Goal: Transaction & Acquisition: Download file/media

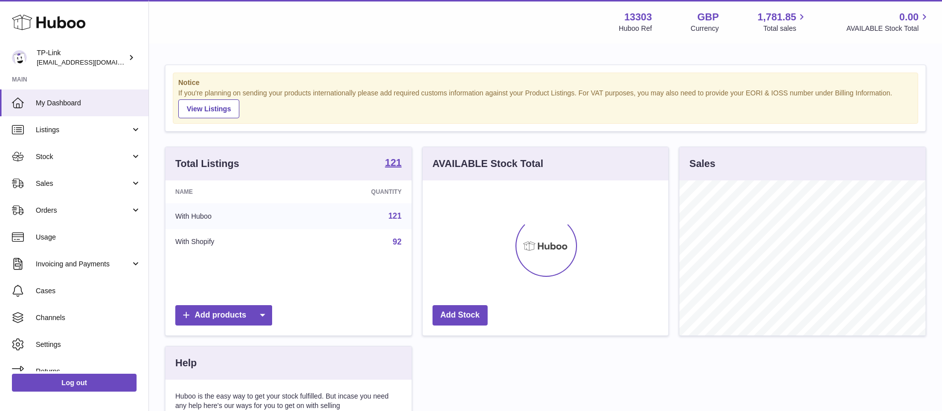
scroll to position [155, 246]
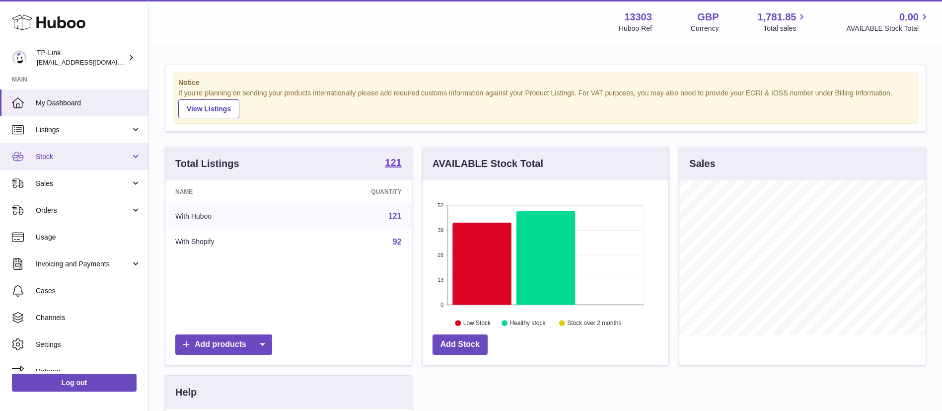
click at [124, 153] on span "Stock" at bounding box center [83, 156] width 95 height 9
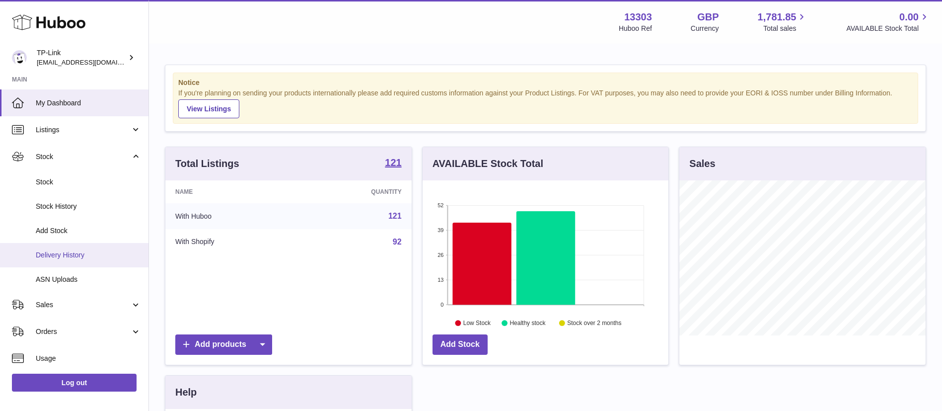
click at [100, 255] on span "Delivery History" at bounding box center [88, 254] width 105 height 9
click at [55, 199] on link "Stock History" at bounding box center [74, 206] width 149 height 24
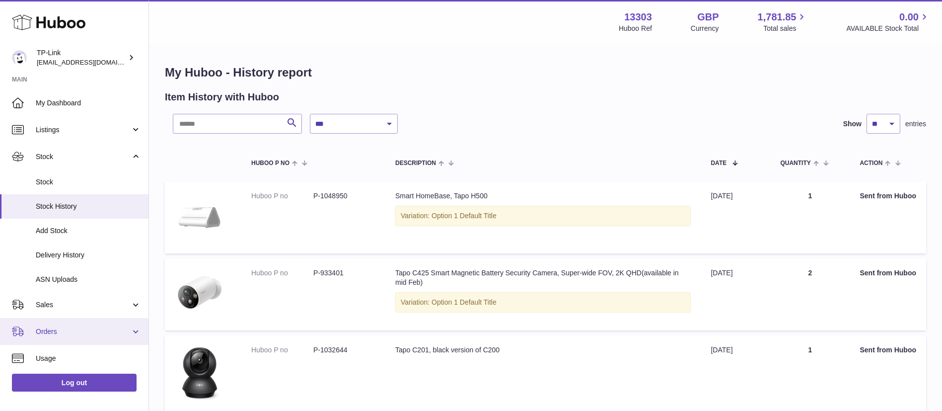
click at [106, 344] on link "Orders" at bounding box center [74, 331] width 149 height 27
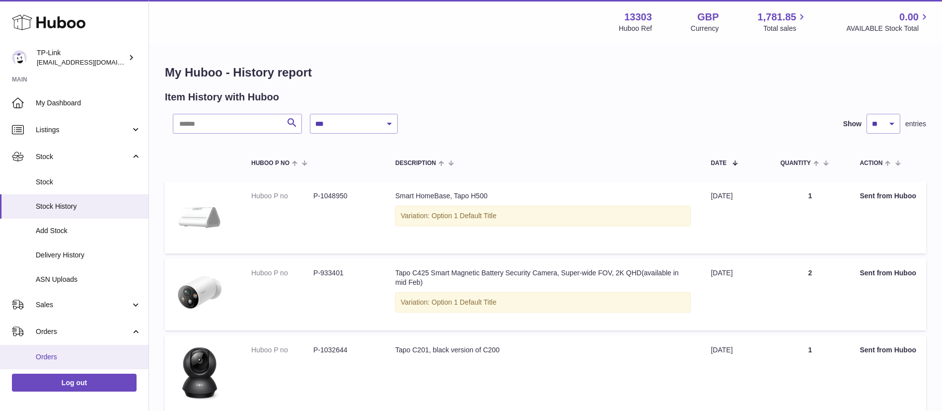
click at [100, 354] on span "Orders" at bounding box center [88, 356] width 105 height 9
click at [77, 402] on span "Usage" at bounding box center [88, 406] width 105 height 9
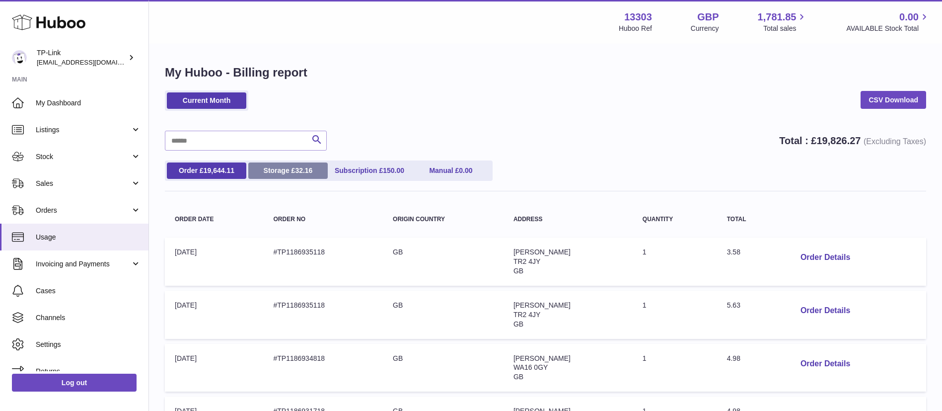
click at [305, 171] on span "32.16" at bounding box center [303, 170] width 17 height 8
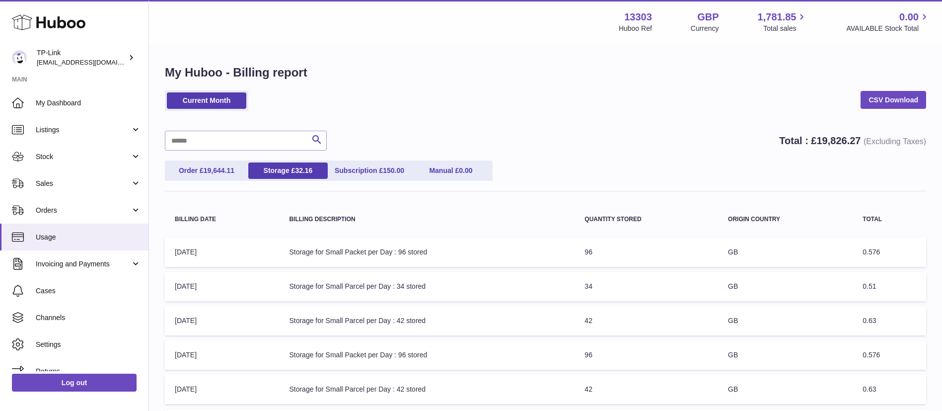
scroll to position [273, 0]
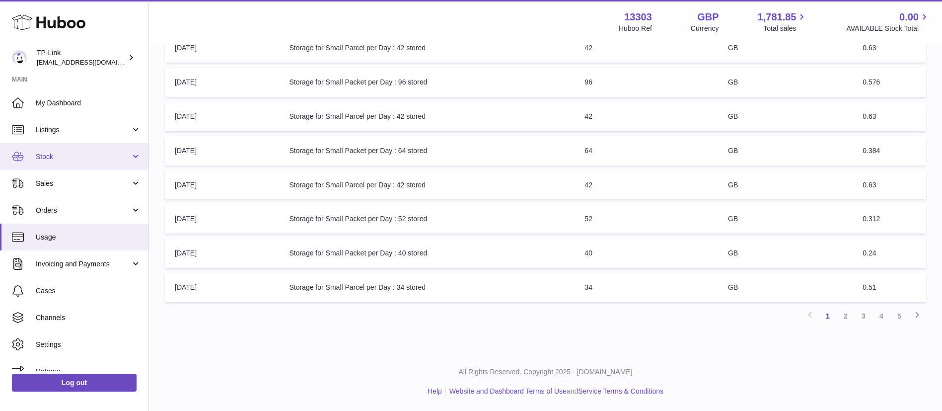
click at [126, 155] on span "Stock" at bounding box center [83, 156] width 95 height 9
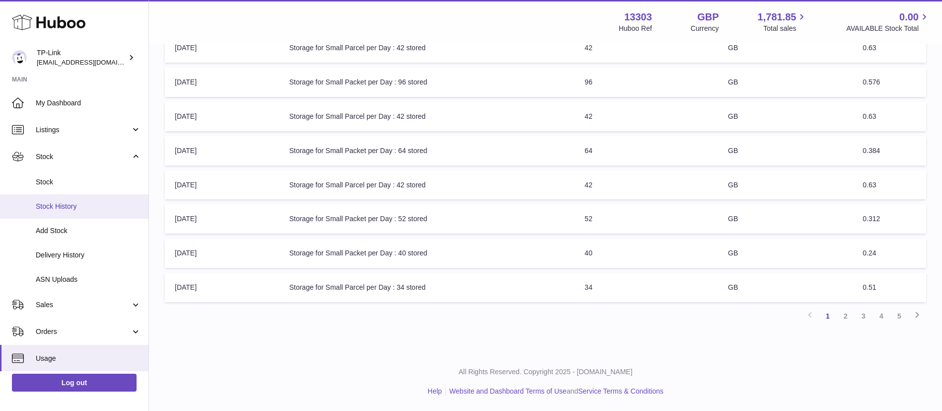
click at [89, 207] on span "Stock History" at bounding box center [88, 206] width 105 height 9
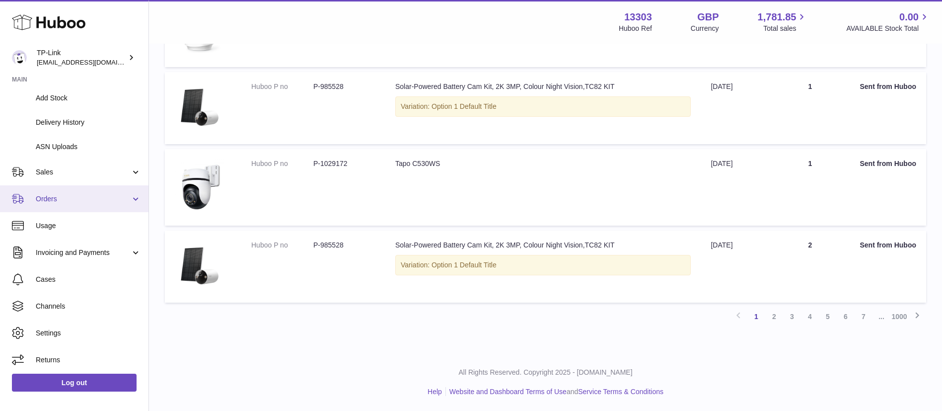
scroll to position [135, 0]
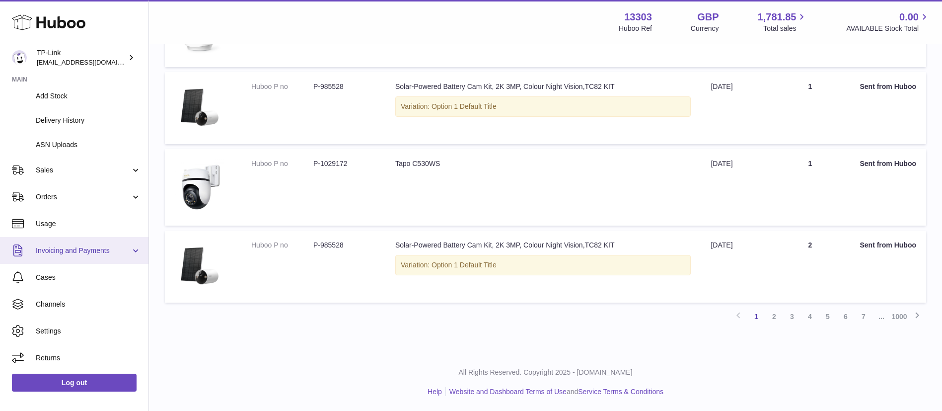
click at [127, 248] on span "Invoicing and Payments" at bounding box center [83, 250] width 95 height 9
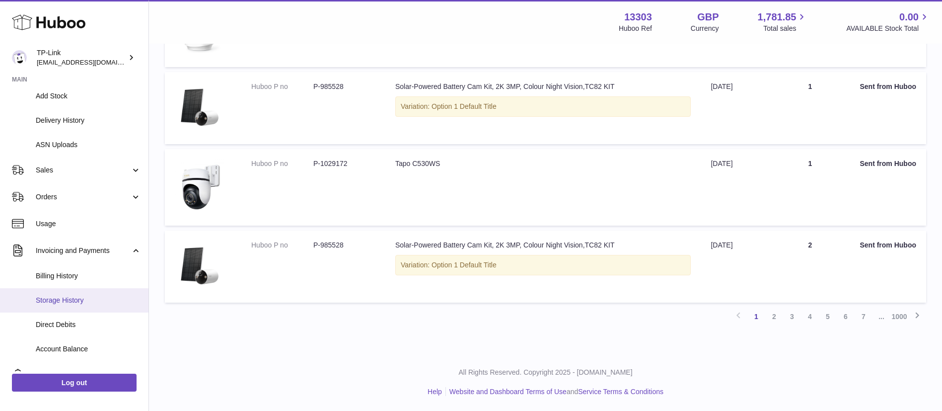
click at [93, 296] on span "Storage History" at bounding box center [88, 300] width 105 height 9
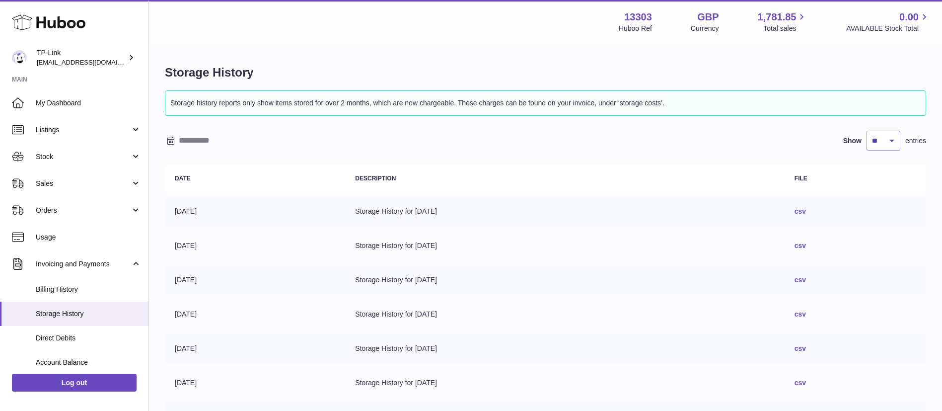
click at [806, 210] on link "csv" at bounding box center [800, 211] width 11 height 8
